Goal: Task Accomplishment & Management: Complete application form

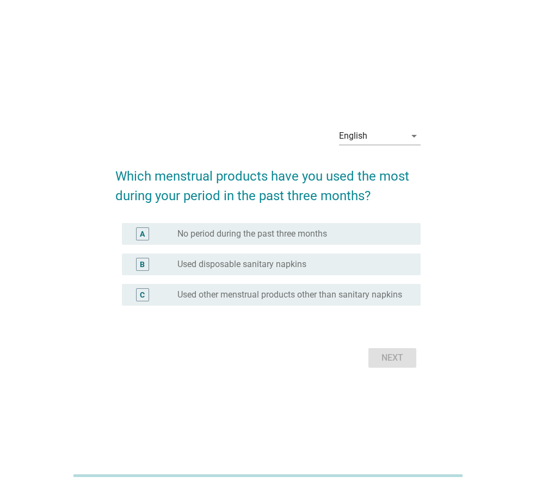
click at [384, 351] on div "Next" at bounding box center [267, 358] width 305 height 26
drag, startPoint x: 281, startPoint y: 223, endPoint x: 273, endPoint y: 373, distance: 149.9
click at [303, 402] on div "English arrow_drop_down Which menstrual products have you used the most during …" at bounding box center [268, 244] width 536 height 489
click at [257, 260] on label "Used disposable sanitary napkins" at bounding box center [241, 264] width 129 height 11
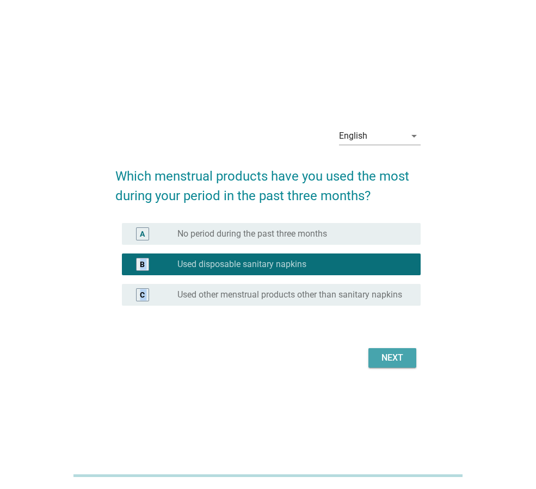
click at [406, 361] on div "Next" at bounding box center [392, 358] width 30 height 13
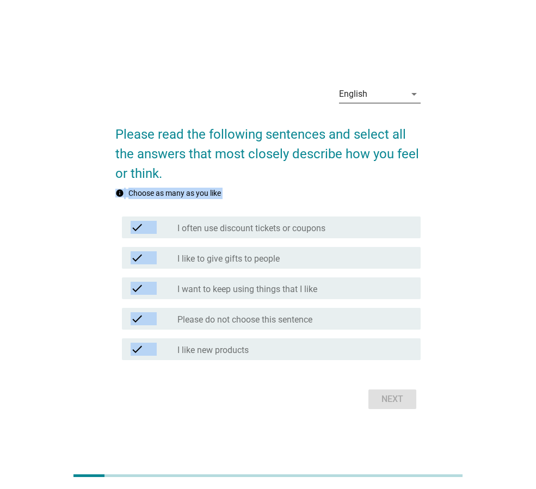
click at [404, 101] on div "English" at bounding box center [372, 93] width 66 height 17
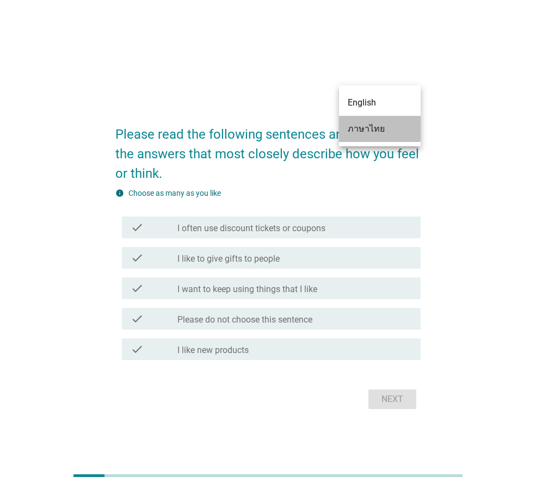
click at [387, 133] on div "ภาษาไทย" at bounding box center [380, 128] width 64 height 13
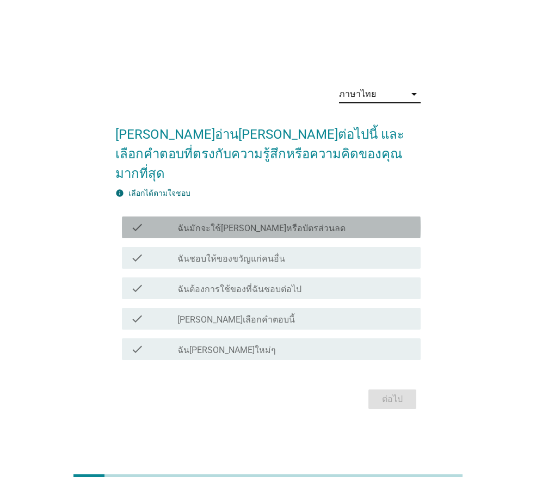
click at [196, 224] on label "ฉันมักจะใช้[PERSON_NAME]หรือบัตรส่วนลด" at bounding box center [261, 228] width 168 height 11
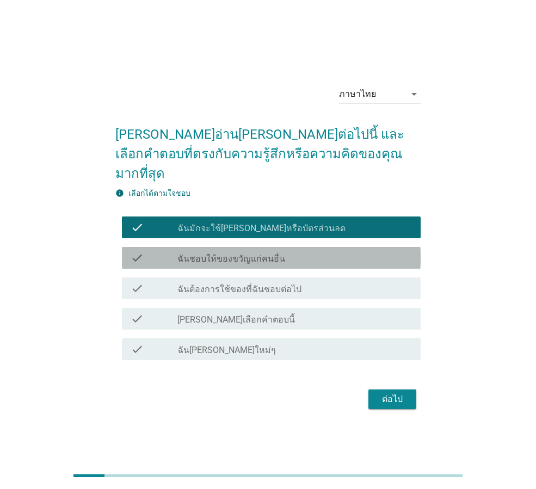
click at [269, 247] on div "check check_box_outline_blank ฉันชอบให้ของขวัญแก่คนอื่น" at bounding box center [271, 258] width 299 height 22
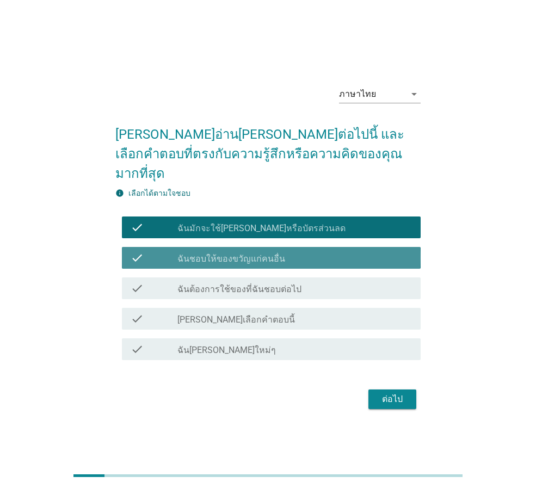
click at [250, 247] on div "check check_box_outline_blank ฉันชอบให้ของขวัญแก่คนอื่น" at bounding box center [271, 258] width 299 height 22
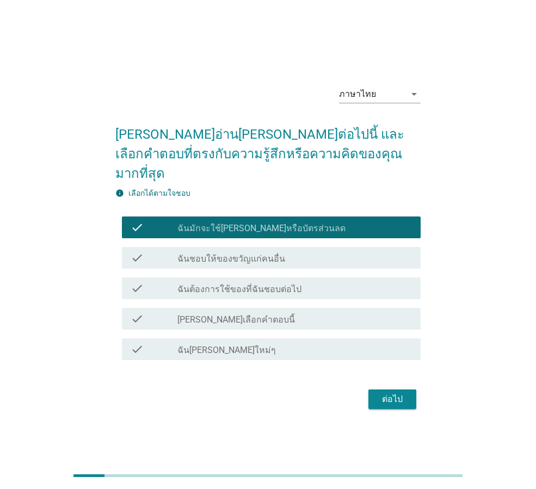
click at [249, 284] on label "ฉันต้องการใช้ของที่ฉันชอบต่อไป" at bounding box center [239, 289] width 124 height 11
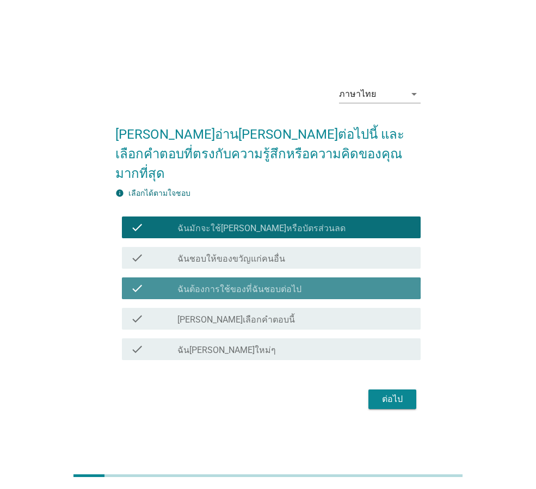
click at [256, 284] on label "ฉันต้องการใช้ของที่ฉันชอบต่อไป" at bounding box center [239, 289] width 124 height 11
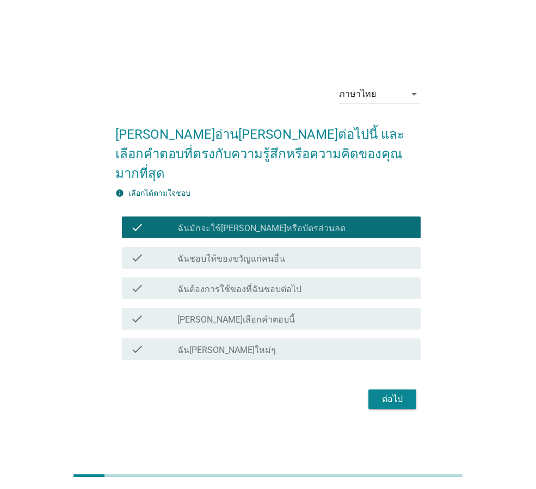
click at [409, 396] on button "ต่อไป" at bounding box center [392, 400] width 48 height 20
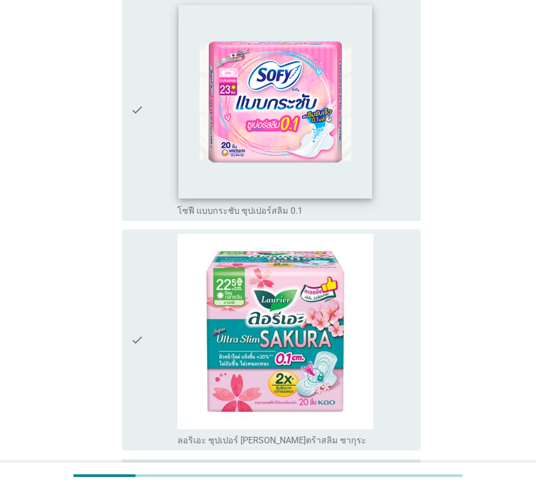
scroll to position [816, 0]
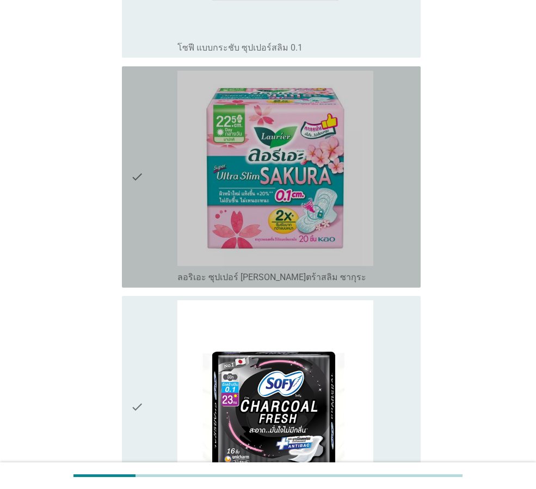
click at [142, 163] on icon "check" at bounding box center [137, 177] width 13 height 213
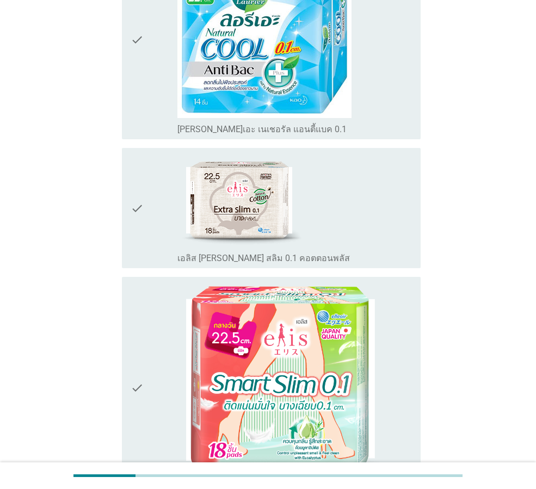
scroll to position [1524, 0]
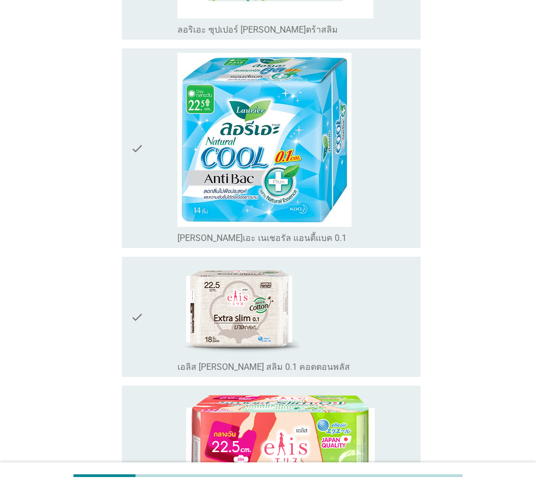
click at [138, 136] on icon "check" at bounding box center [137, 148] width 13 height 191
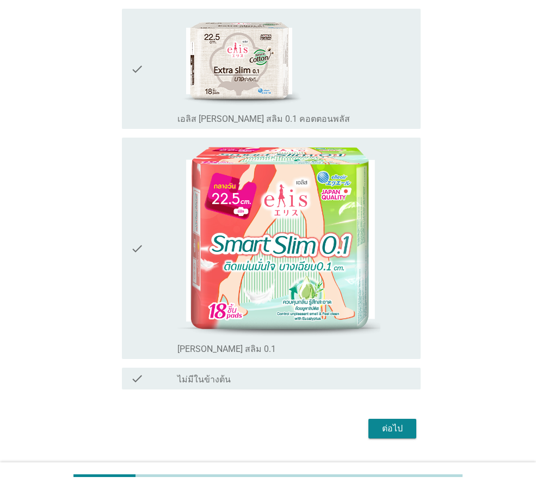
scroll to position [1789, 0]
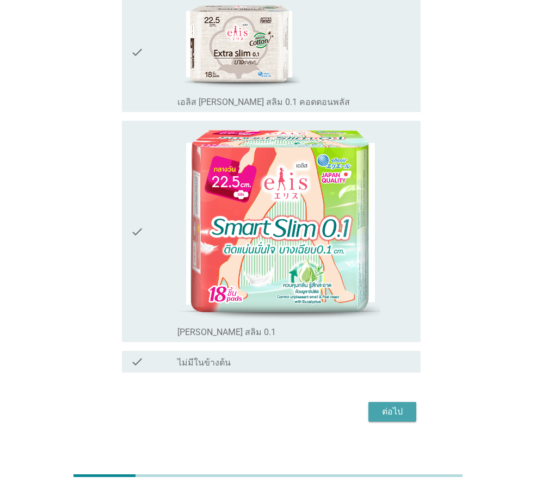
click at [404, 405] on div "ต่อไป" at bounding box center [392, 411] width 30 height 13
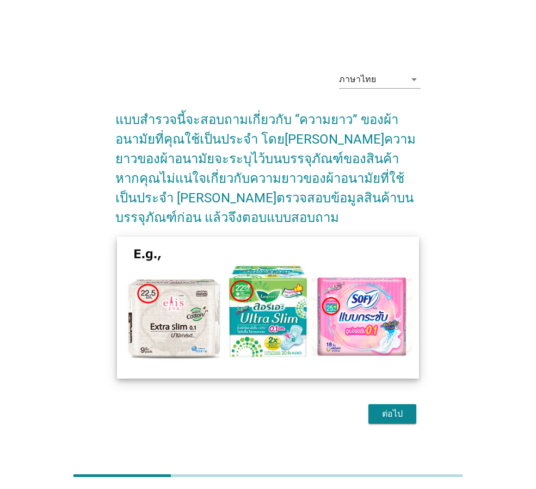
scroll to position [27, 0]
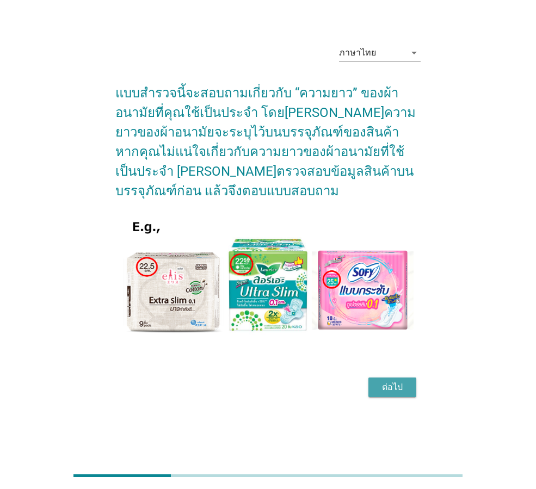
click at [399, 391] on div "ต่อไป" at bounding box center [392, 387] width 30 height 13
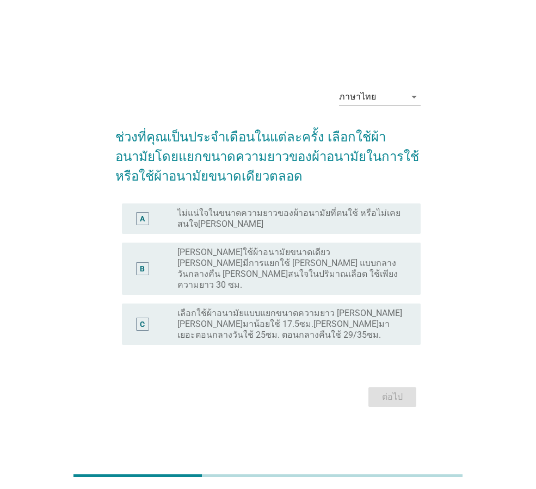
click at [341, 234] on div "A radio_button_unchecked ไม่แน่ใจในขนาดความยาวของผ้าอนามัยที่ตนใช้ หรือไม่เคยสน…" at bounding box center [271, 219] width 299 height 30
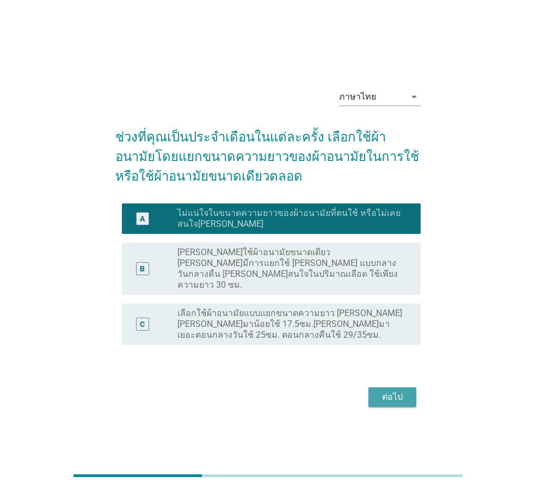
drag, startPoint x: 389, startPoint y: 389, endPoint x: 394, endPoint y: 391, distance: 5.9
click at [394, 391] on div "ต่อไป" at bounding box center [392, 397] width 30 height 13
